Goal: Task Accomplishment & Management: Use online tool/utility

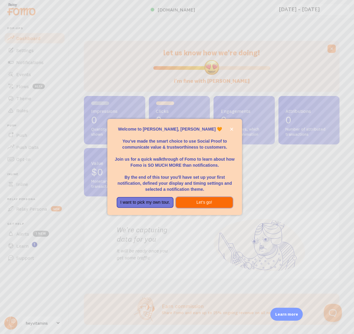
click at [198, 203] on button "Let's go!" at bounding box center [204, 202] width 57 height 11
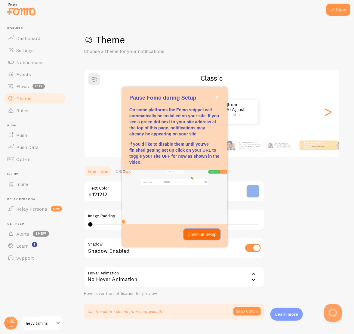
click at [206, 236] on p "Continue Setup" at bounding box center [202, 235] width 29 height 6
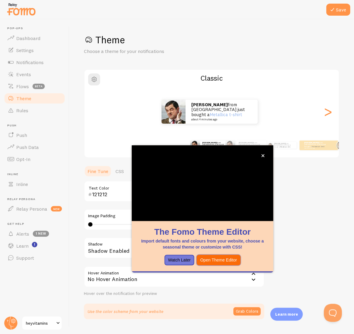
click at [221, 257] on button "Open Theme Editor" at bounding box center [219, 260] width 44 height 11
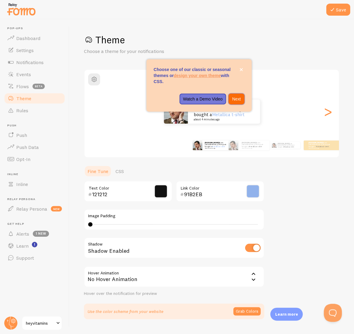
click at [236, 99] on p "Next" at bounding box center [236, 99] width 9 height 6
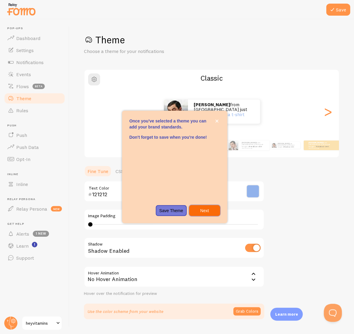
click at [204, 211] on p "Next" at bounding box center [205, 211] width 24 height 6
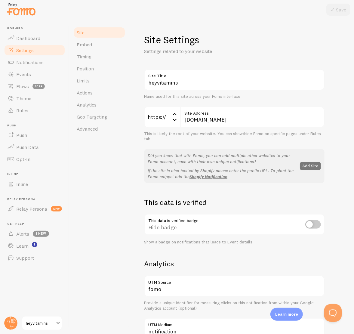
click at [310, 165] on button "Add Site" at bounding box center [310, 166] width 21 height 8
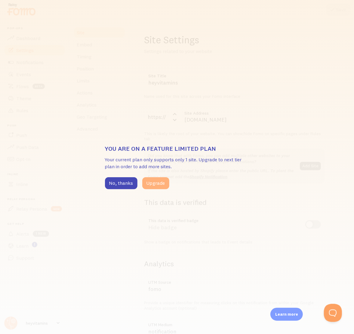
click at [145, 184] on button "Upgrade" at bounding box center [155, 183] width 27 height 12
